Goal: Task Accomplishment & Management: Manage account settings

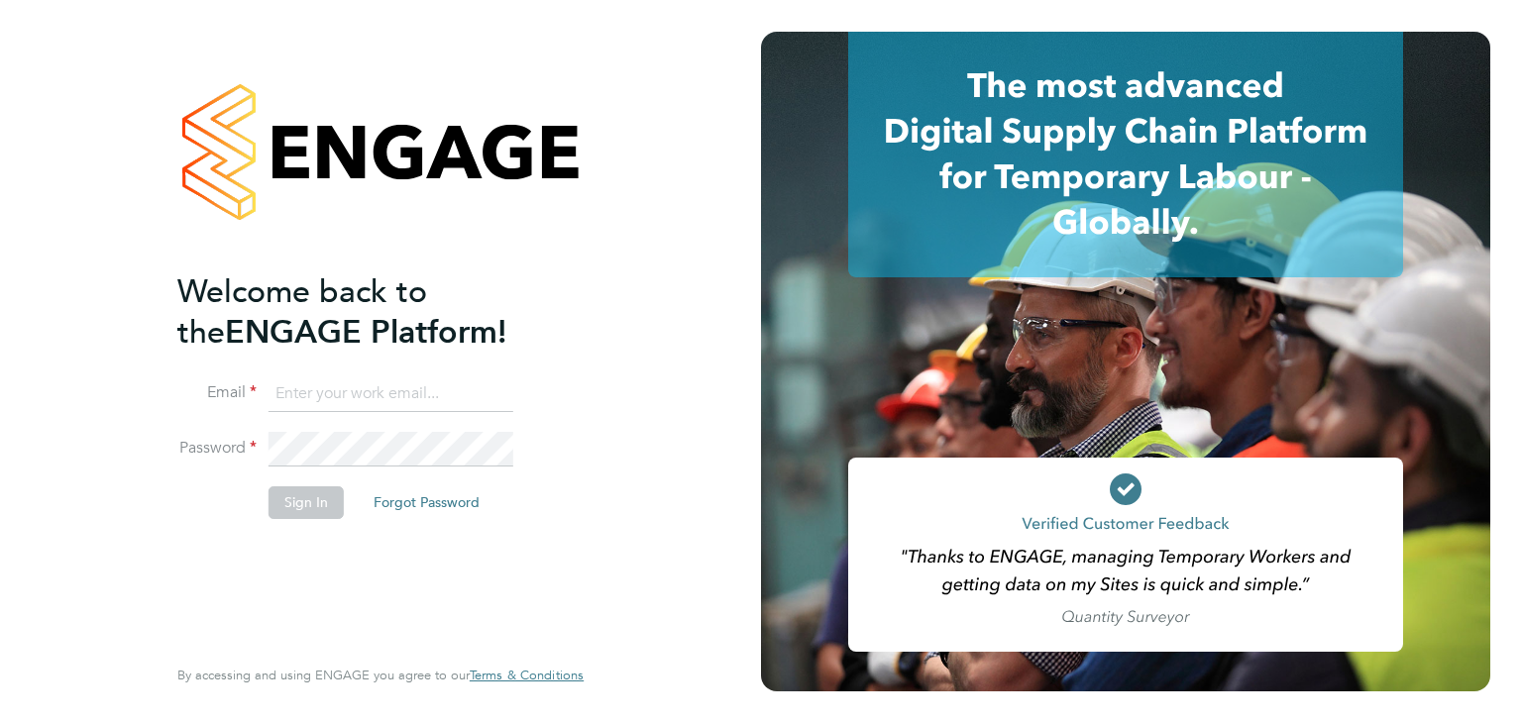
type input "[PERSON_NAME][EMAIL_ADDRESS][DOMAIN_NAME]"
drag, startPoint x: 281, startPoint y: 488, endPoint x: 289, endPoint y: 500, distance: 14.3
click at [281, 488] on button "Sign In" at bounding box center [305, 502] width 75 height 32
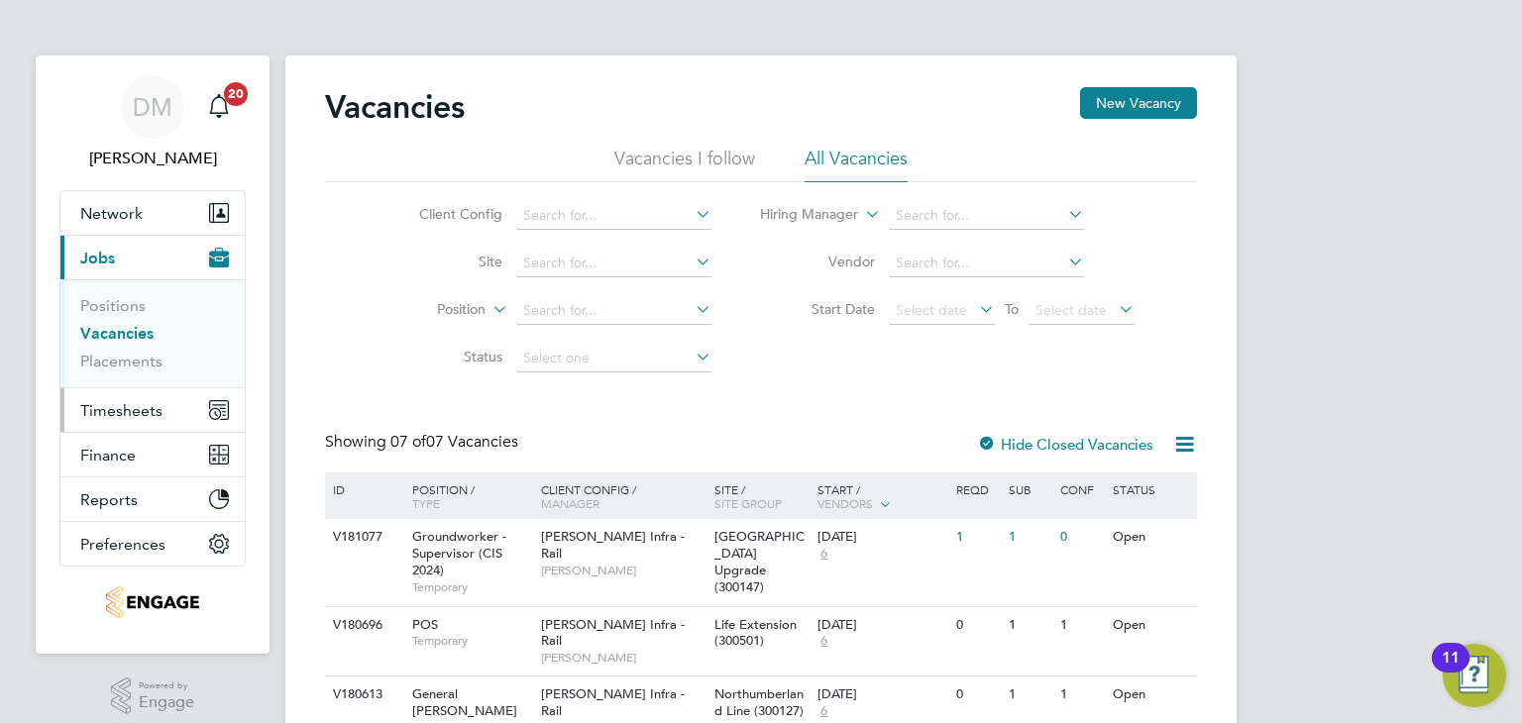
click at [155, 409] on span "Timesheets" at bounding box center [121, 410] width 82 height 19
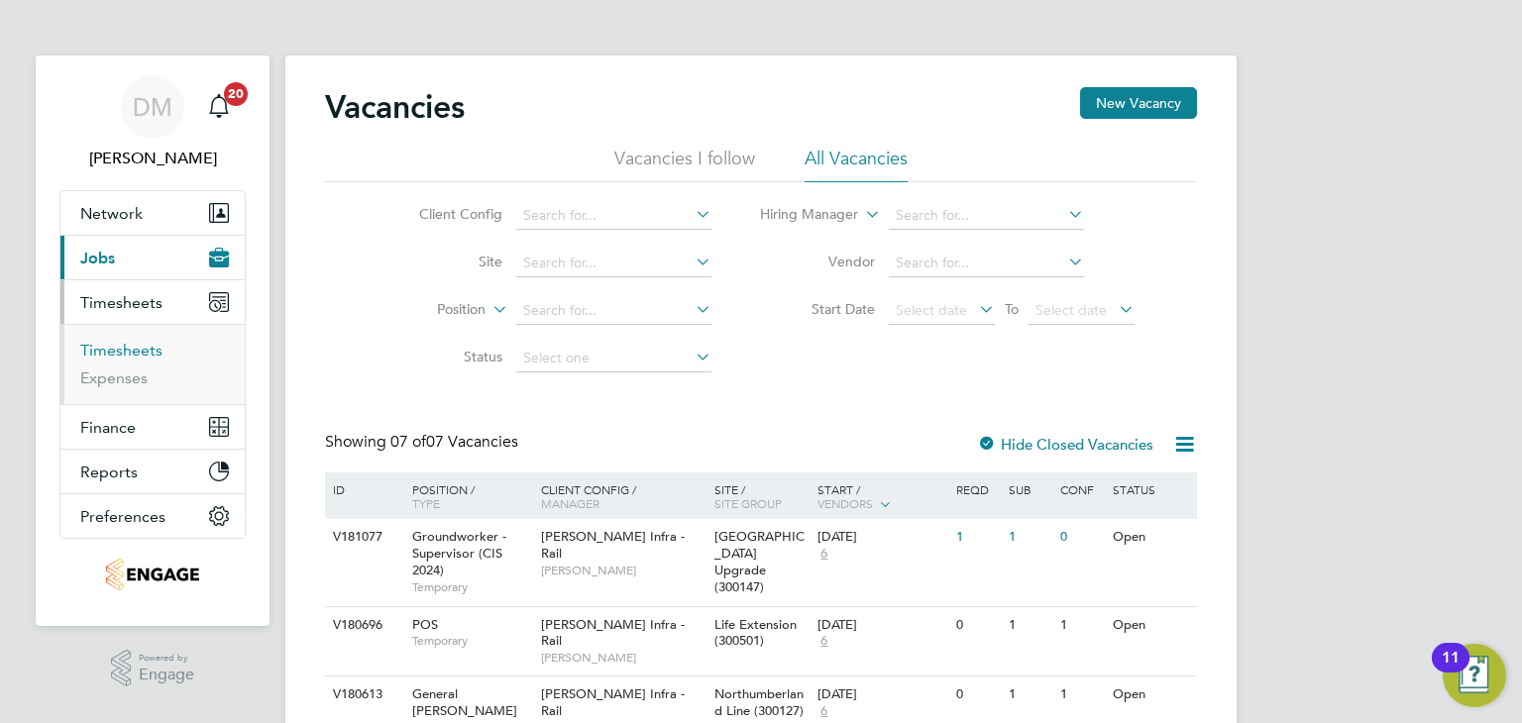
click at [127, 354] on link "Timesheets" at bounding box center [121, 350] width 82 height 19
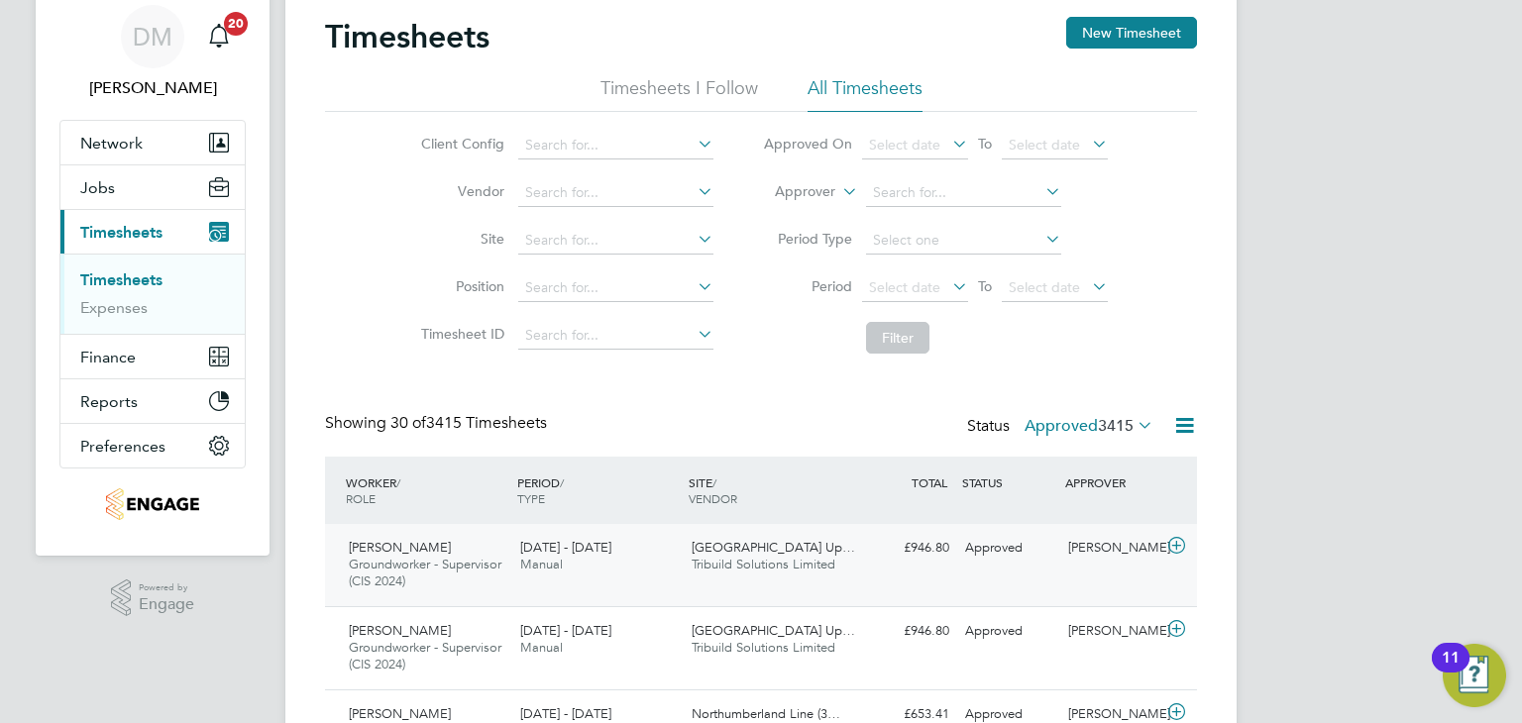
scroll to position [198, 0]
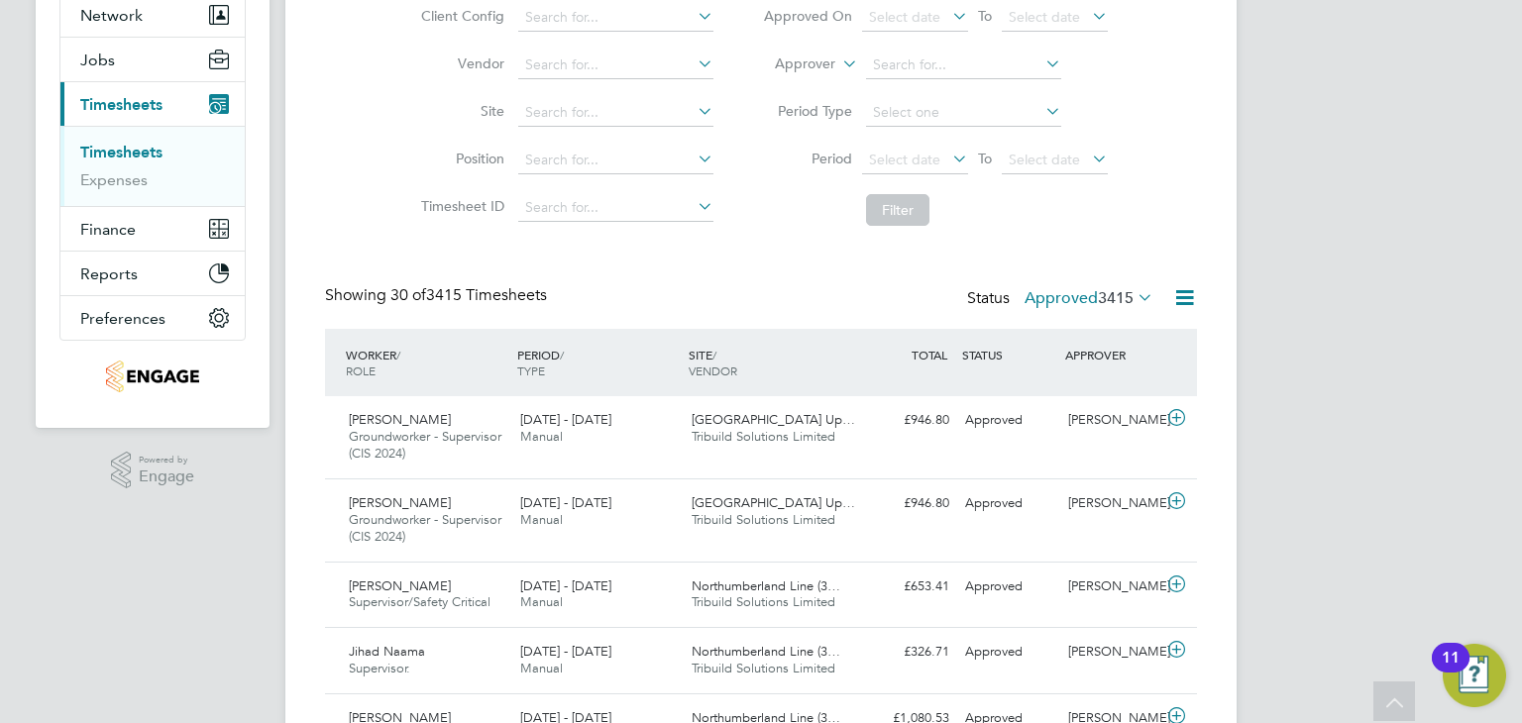
click at [1059, 295] on label "Approved 3415" at bounding box center [1088, 298] width 129 height 20
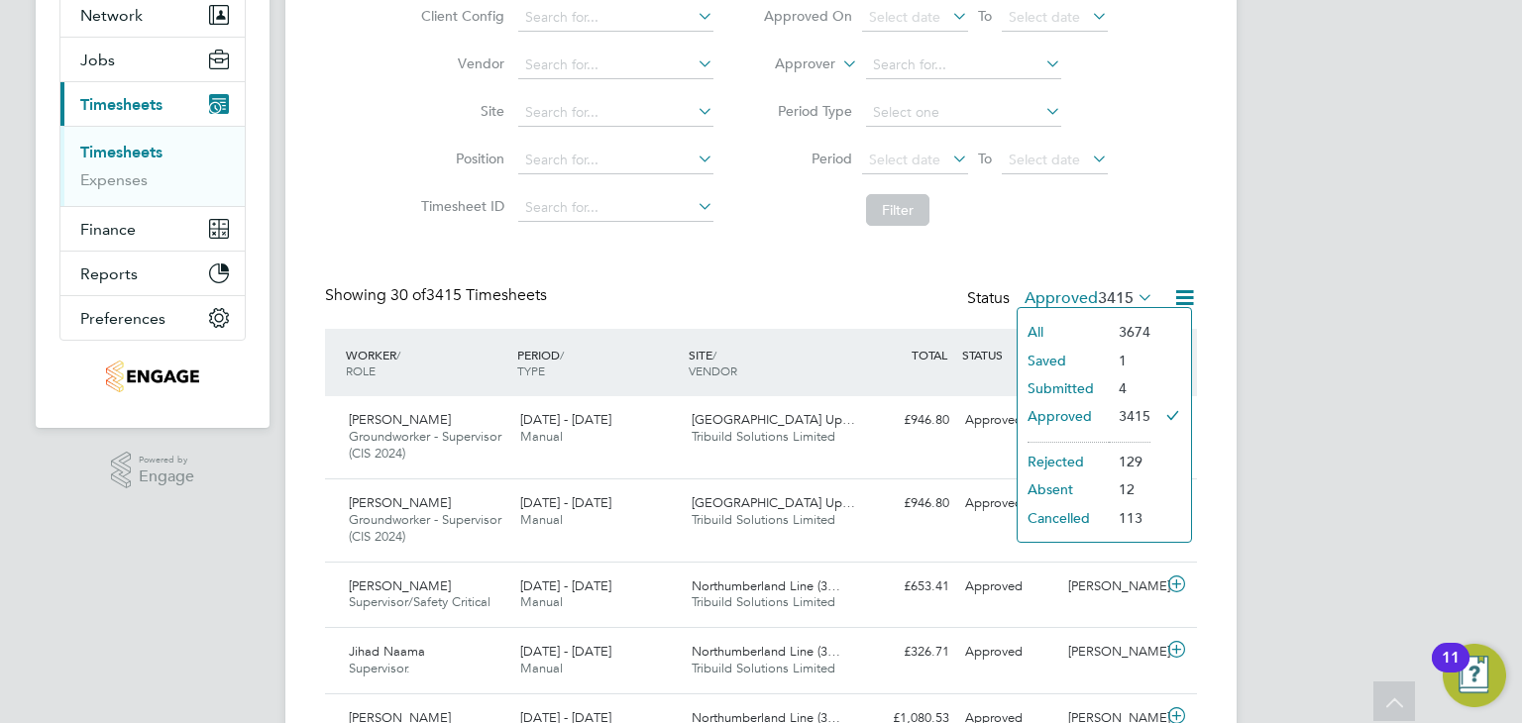
click at [1088, 384] on li "Submitted" at bounding box center [1062, 388] width 91 height 28
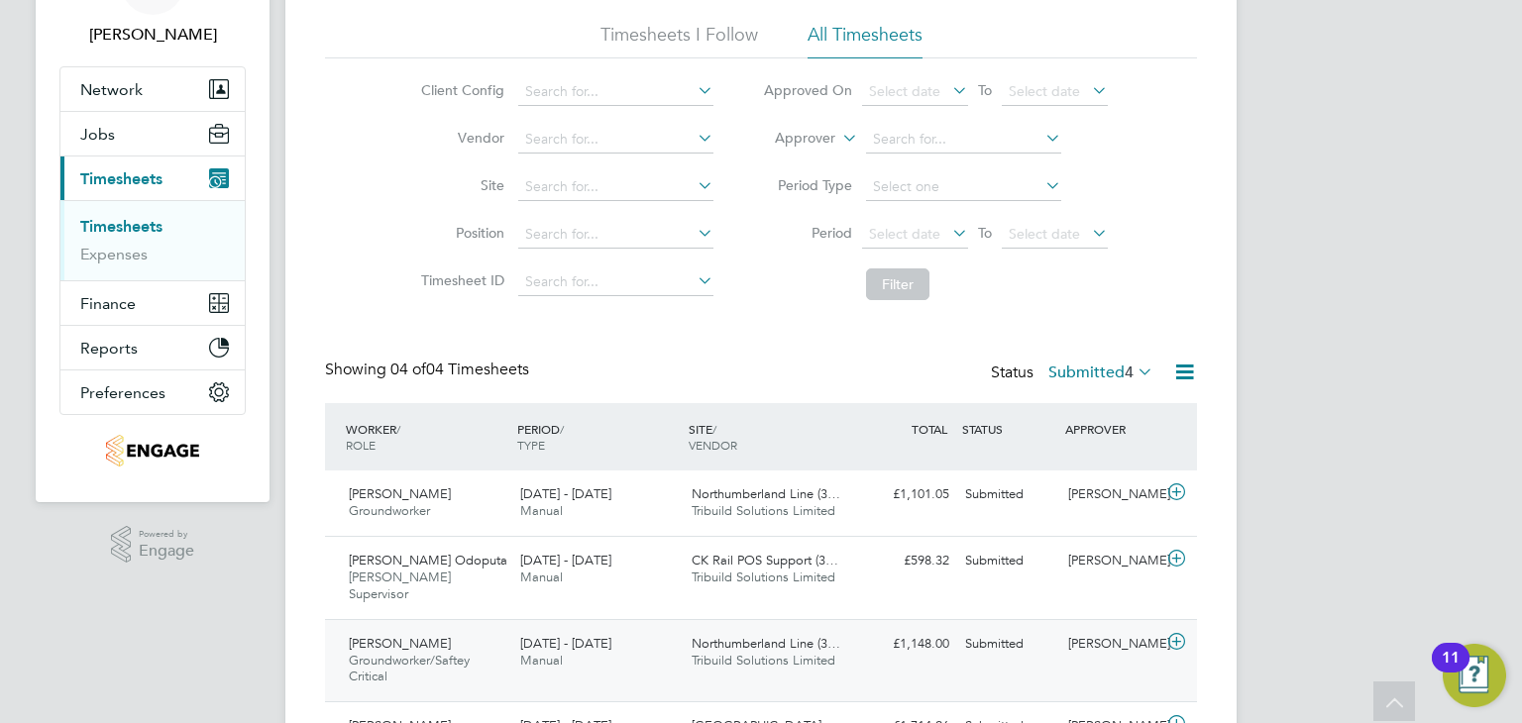
scroll to position [223, 0]
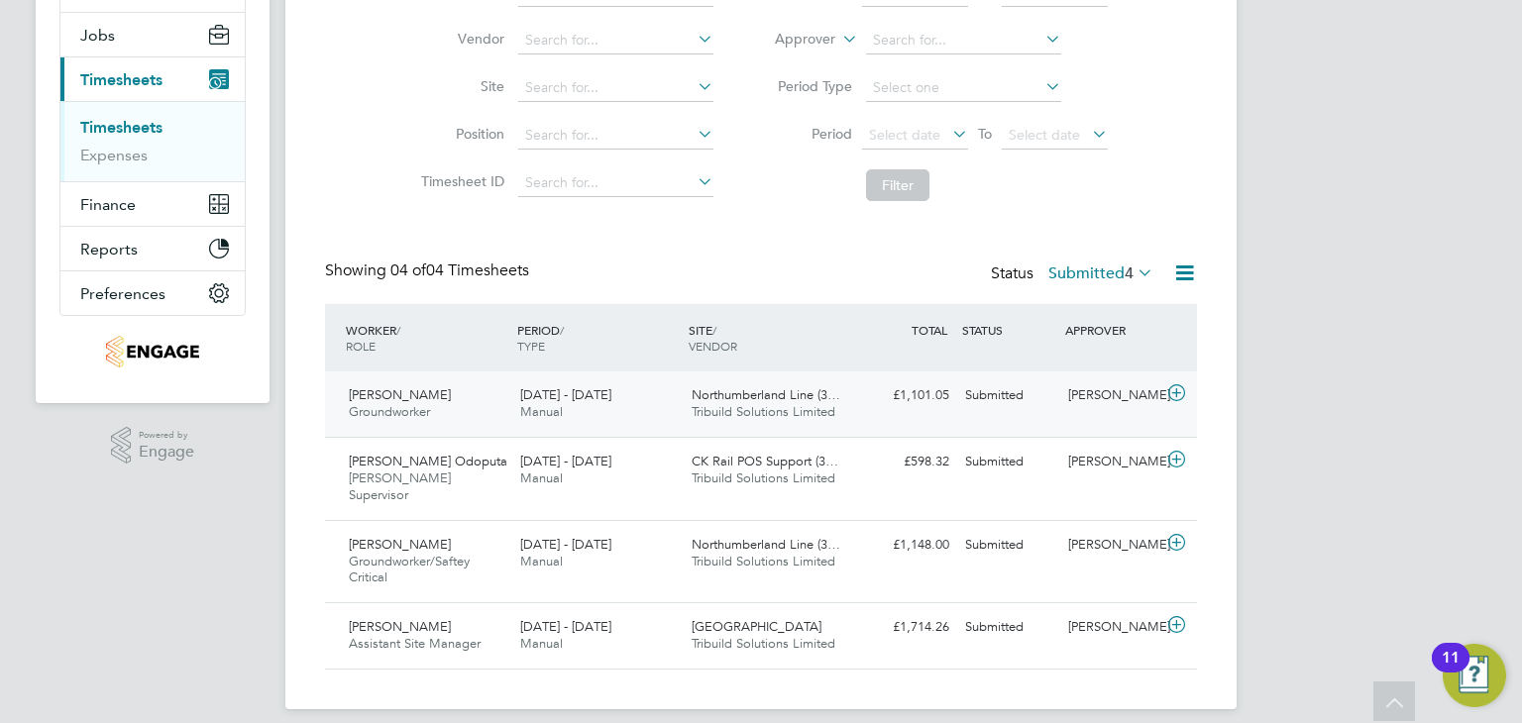
click at [644, 406] on div "13 - 19 Sep 2025 Manual" at bounding box center [597, 404] width 171 height 50
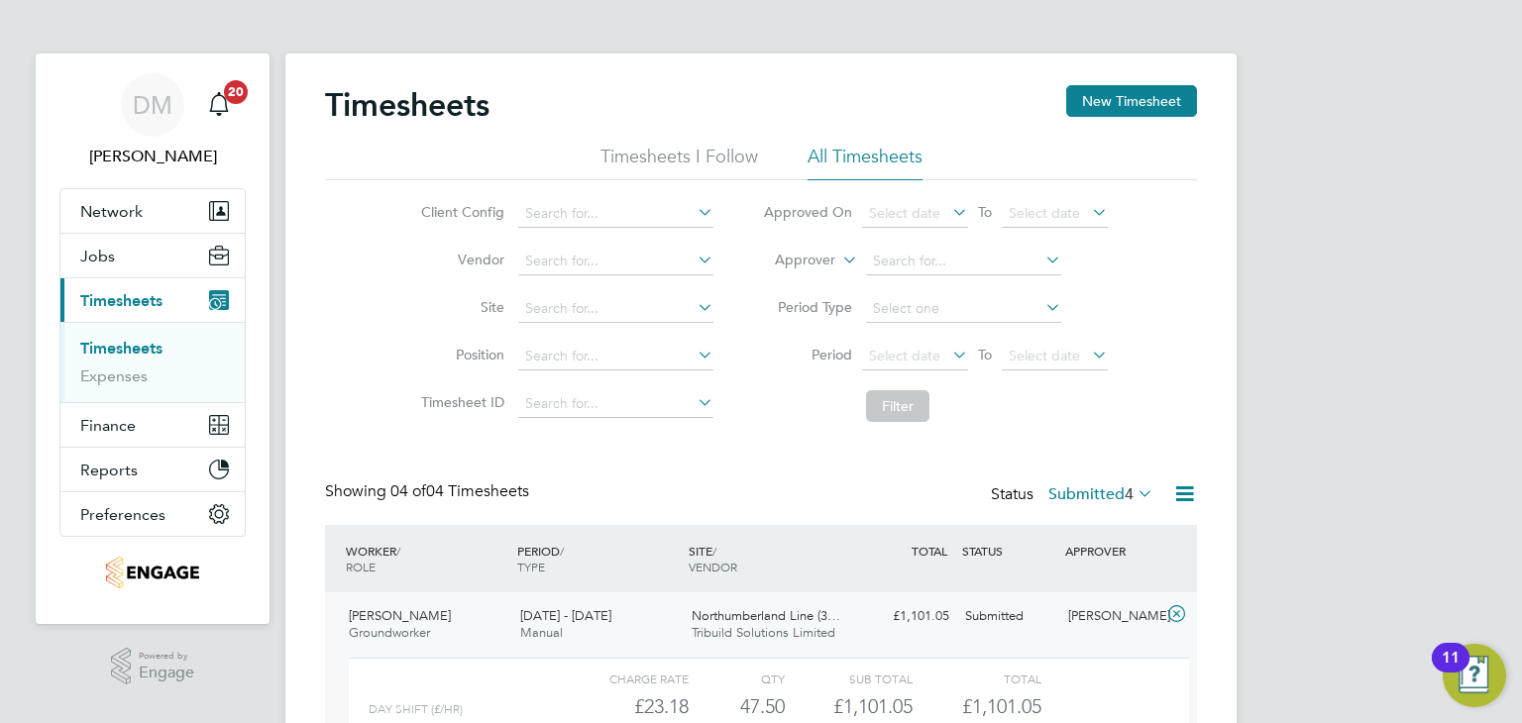
scroll to position [0, 0]
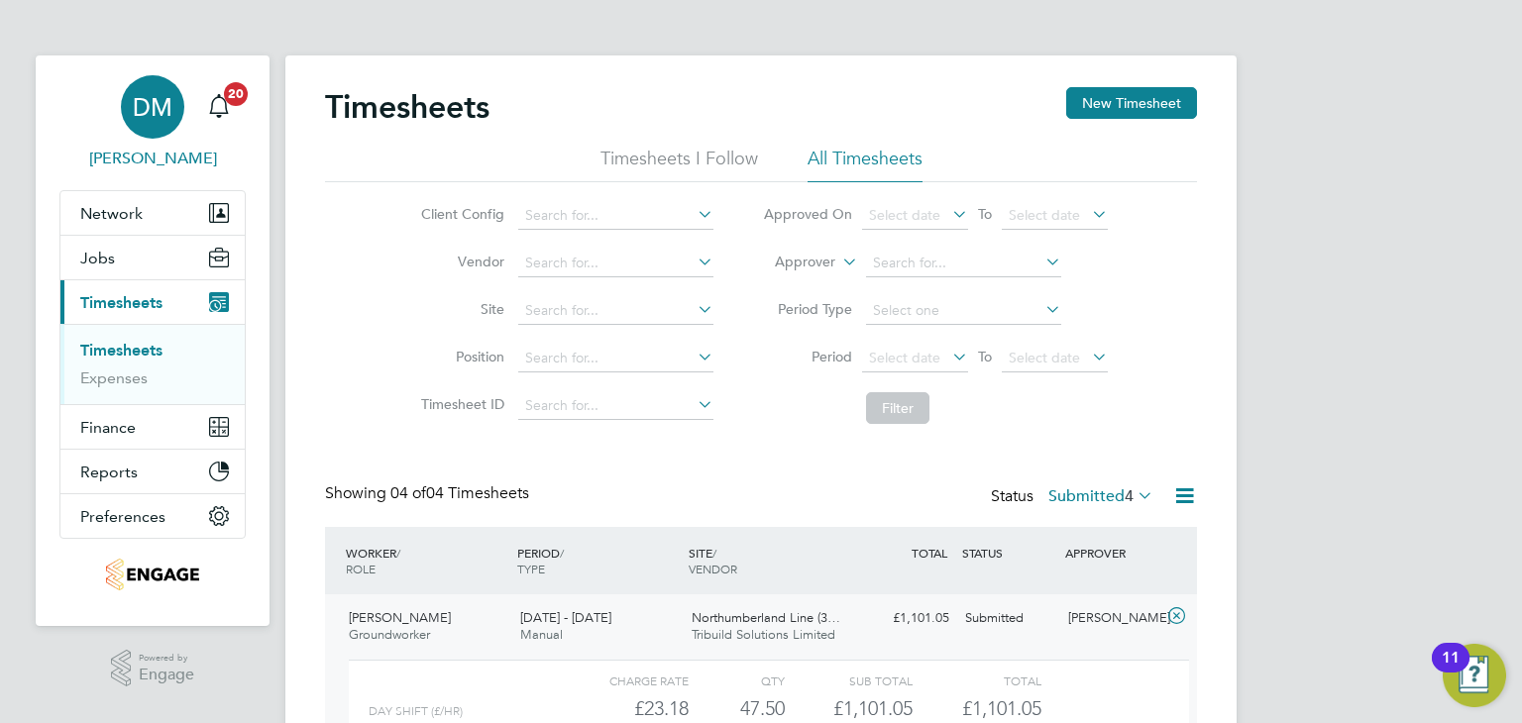
click at [164, 107] on span "DM" at bounding box center [153, 107] width 40 height 26
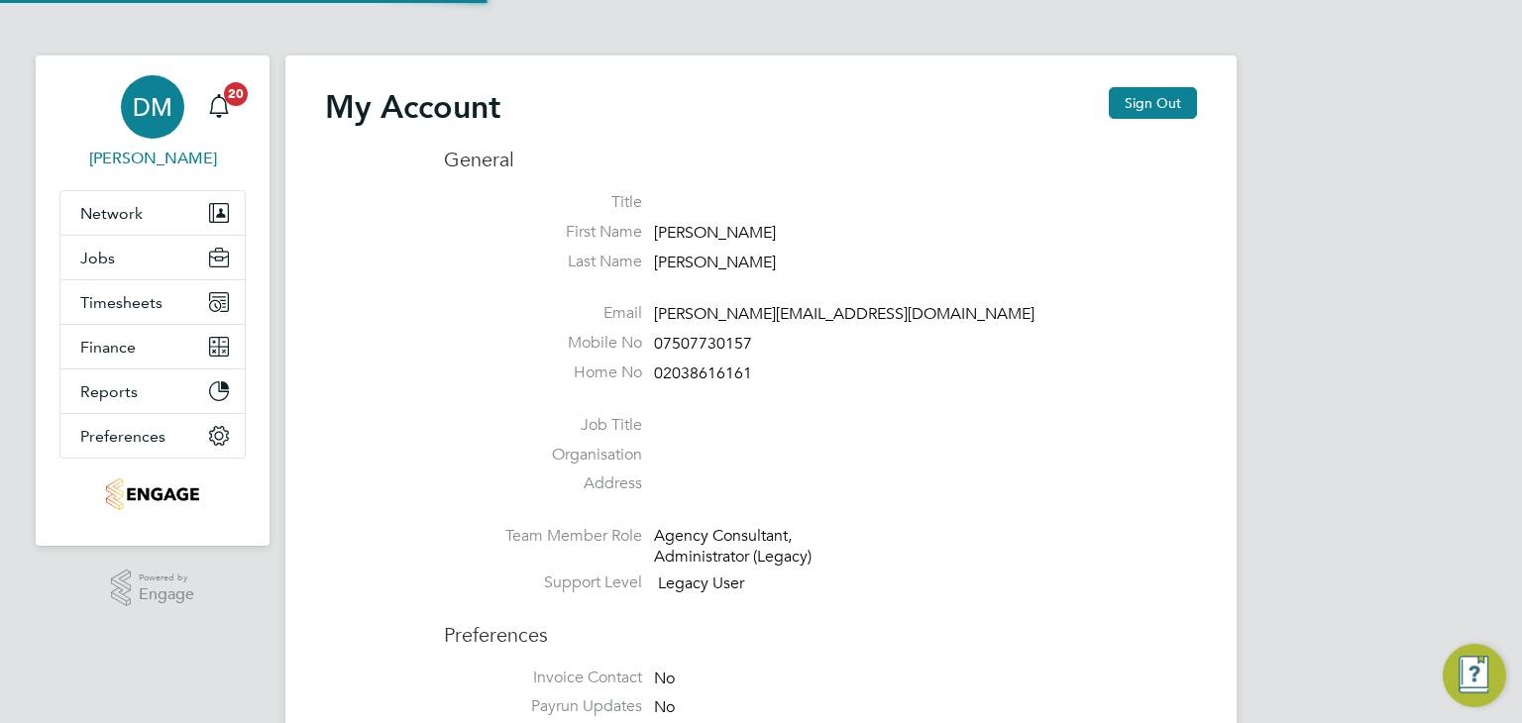
type input "[PERSON_NAME][EMAIL_ADDRESS][DOMAIN_NAME]"
click at [155, 346] on button "Finance" at bounding box center [152, 347] width 184 height 44
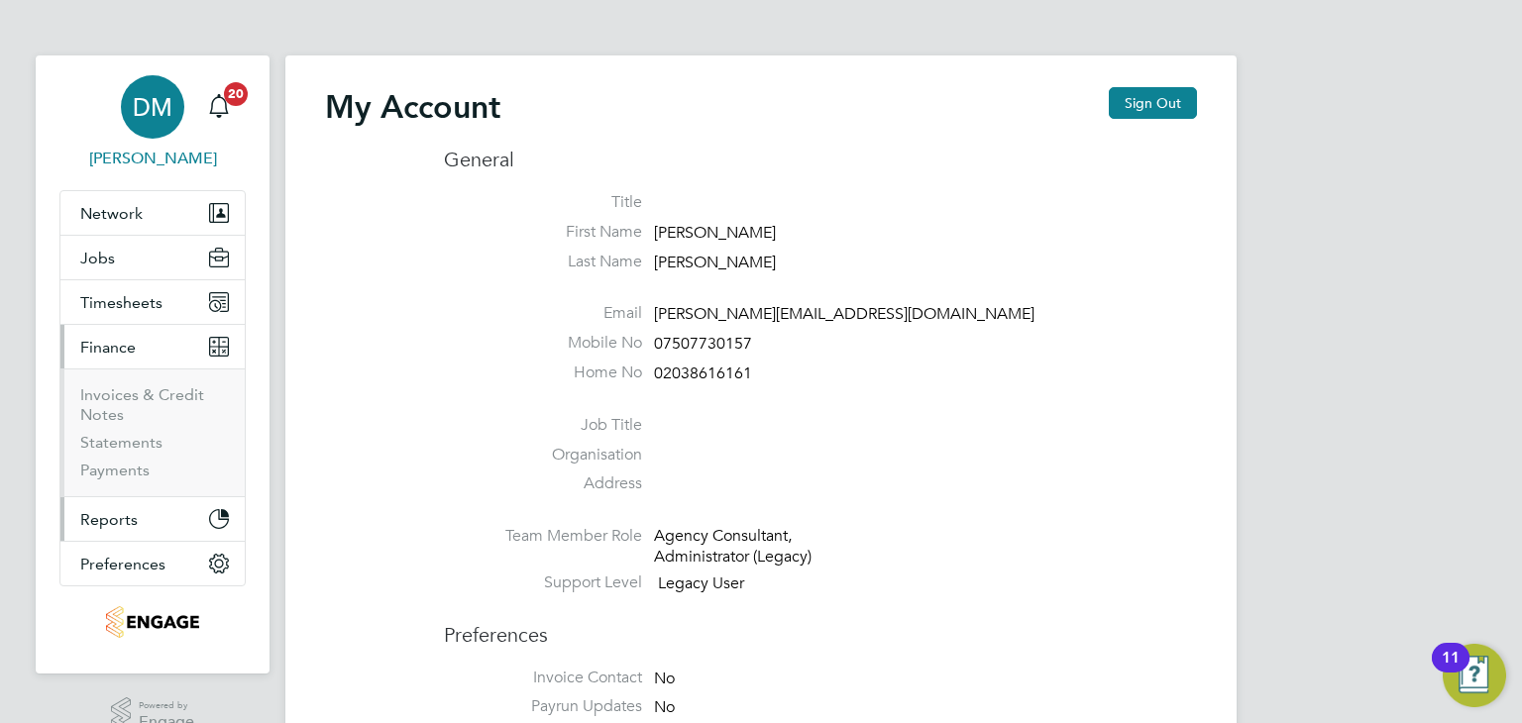
click at [132, 517] on span "Reports" at bounding box center [108, 519] width 57 height 19
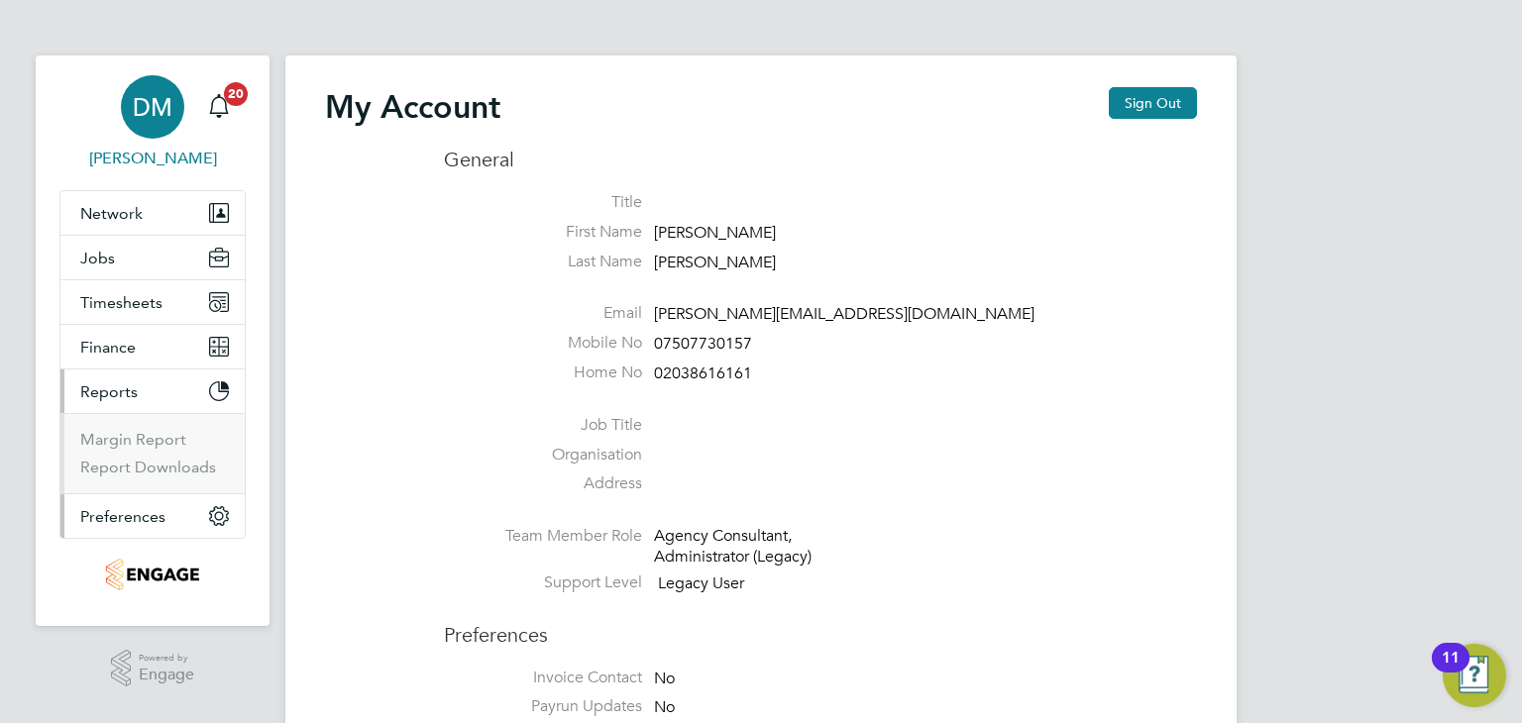
click at [158, 518] on span "Preferences" at bounding box center [122, 516] width 85 height 19
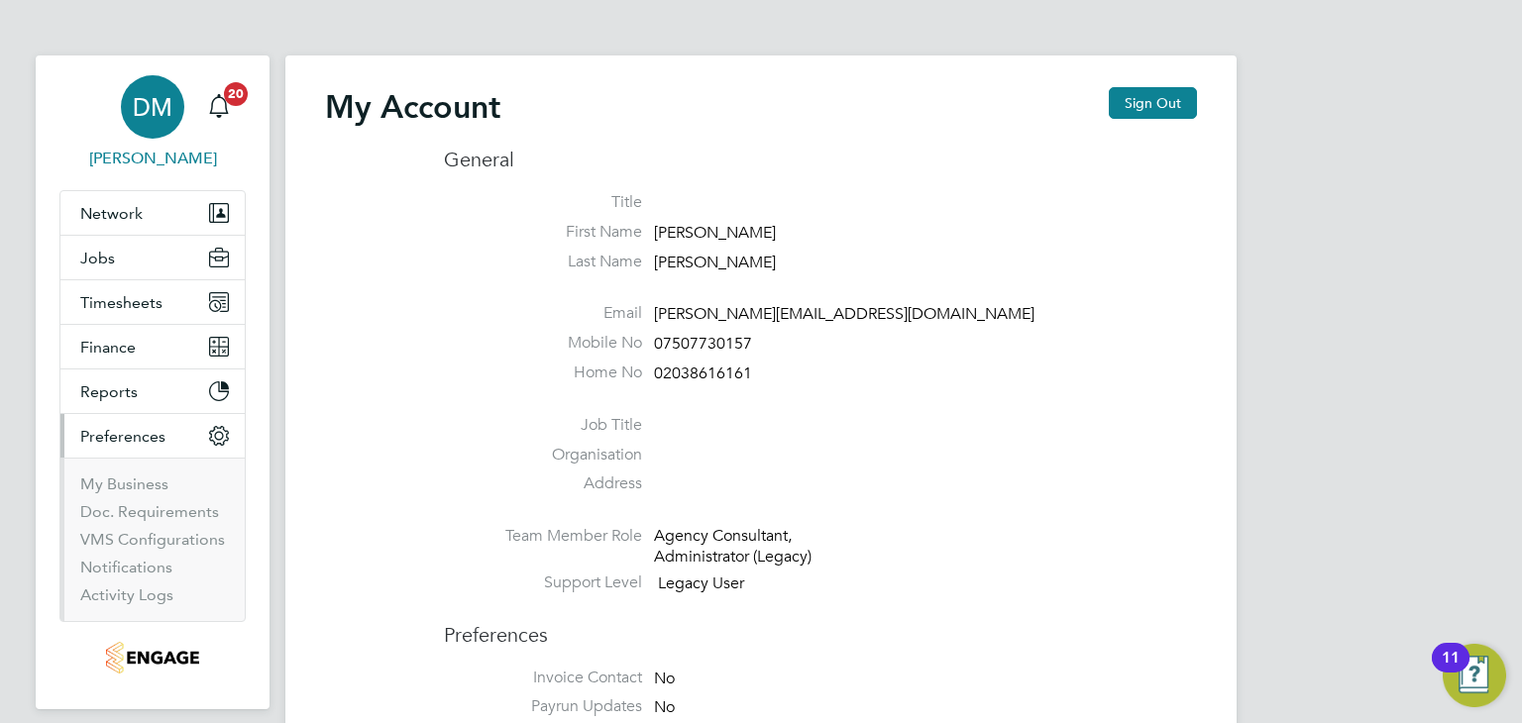
click at [165, 447] on button "Preferences" at bounding box center [152, 436] width 184 height 44
